Goal: Navigation & Orientation: Find specific page/section

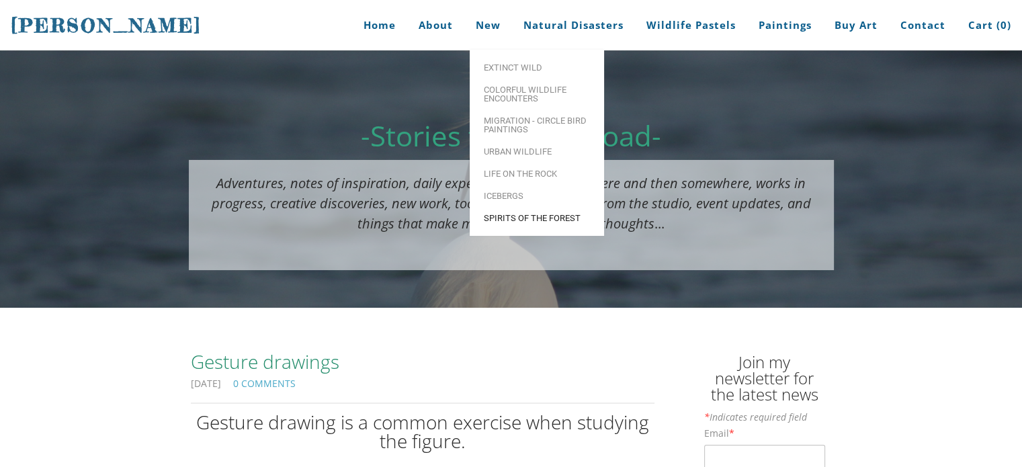
click at [521, 224] on link "Spirits of the Forest" at bounding box center [537, 218] width 134 height 22
